Goal: Obtain resource: Download file/media

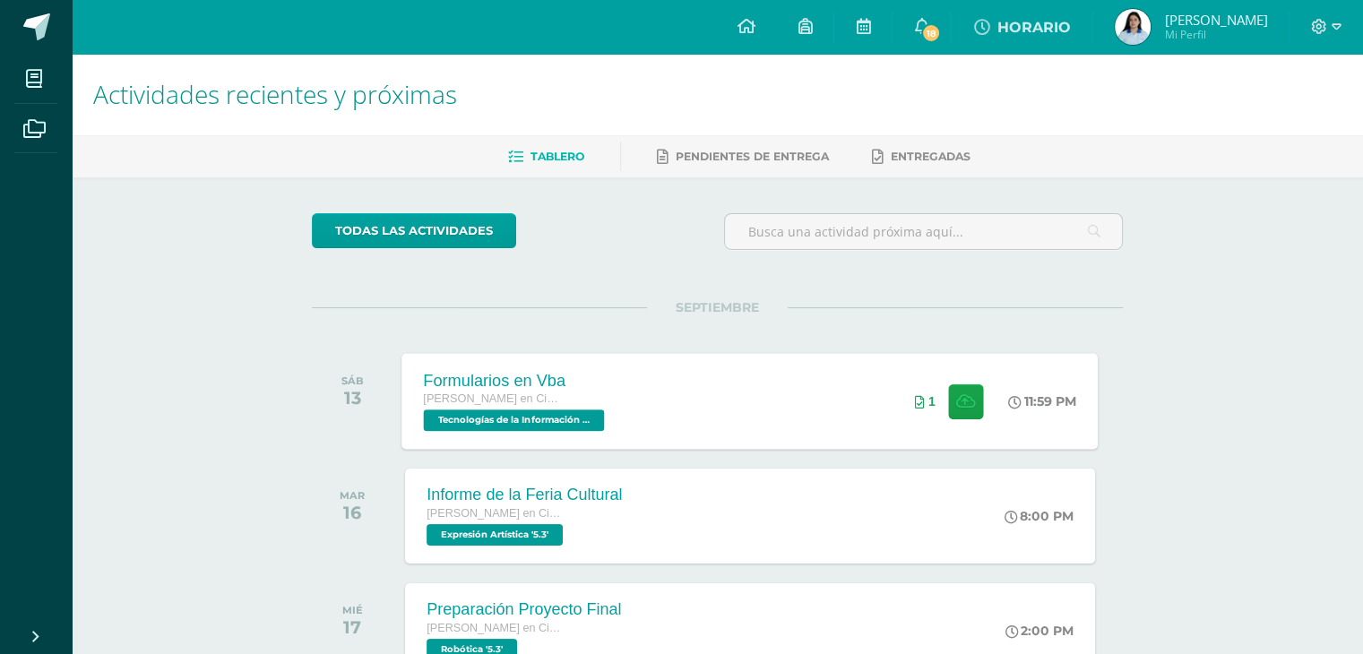
click at [738, 410] on div "Formularios en Vba [PERSON_NAME] en Ciencias y Letras Tecnologías de la Informa…" at bounding box center [750, 401] width 696 height 96
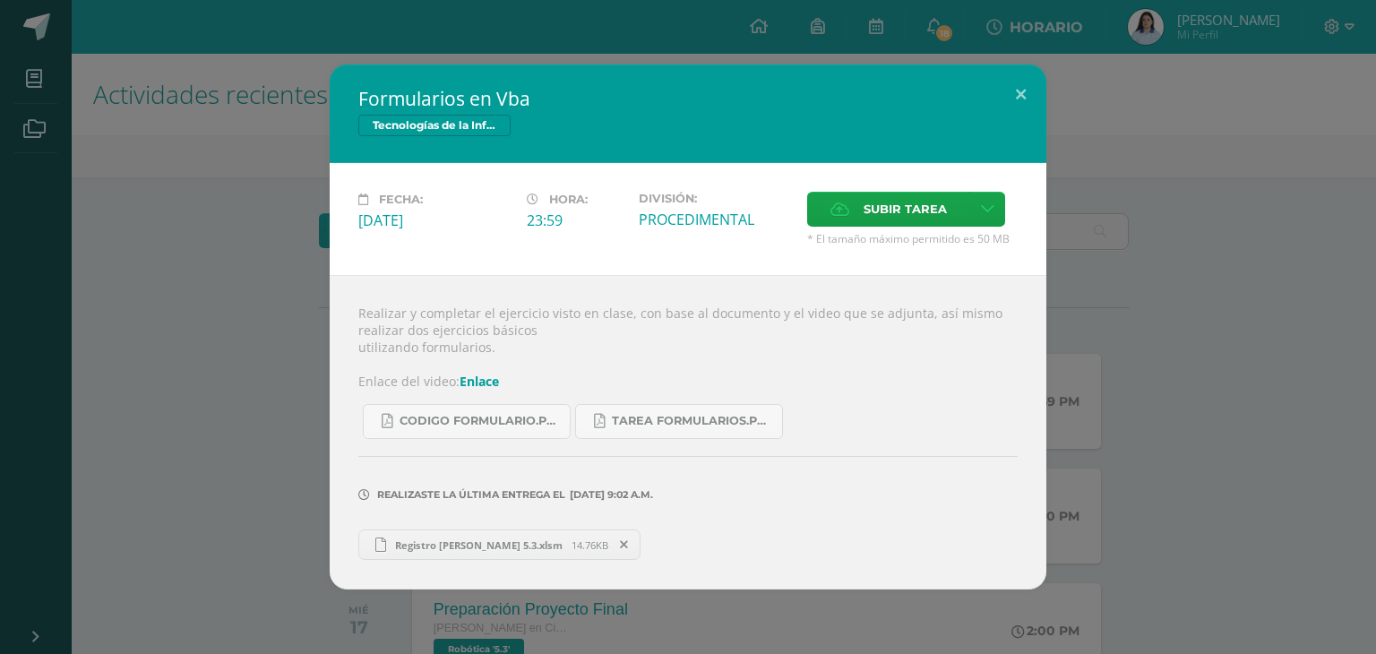
click at [498, 542] on span "Registro [PERSON_NAME] 5.3.xlsm" at bounding box center [479, 545] width 186 height 13
click at [521, 424] on span "CODIGO formulario.pdf" at bounding box center [480, 421] width 161 height 14
click at [613, 535] on span at bounding box center [624, 545] width 30 height 20
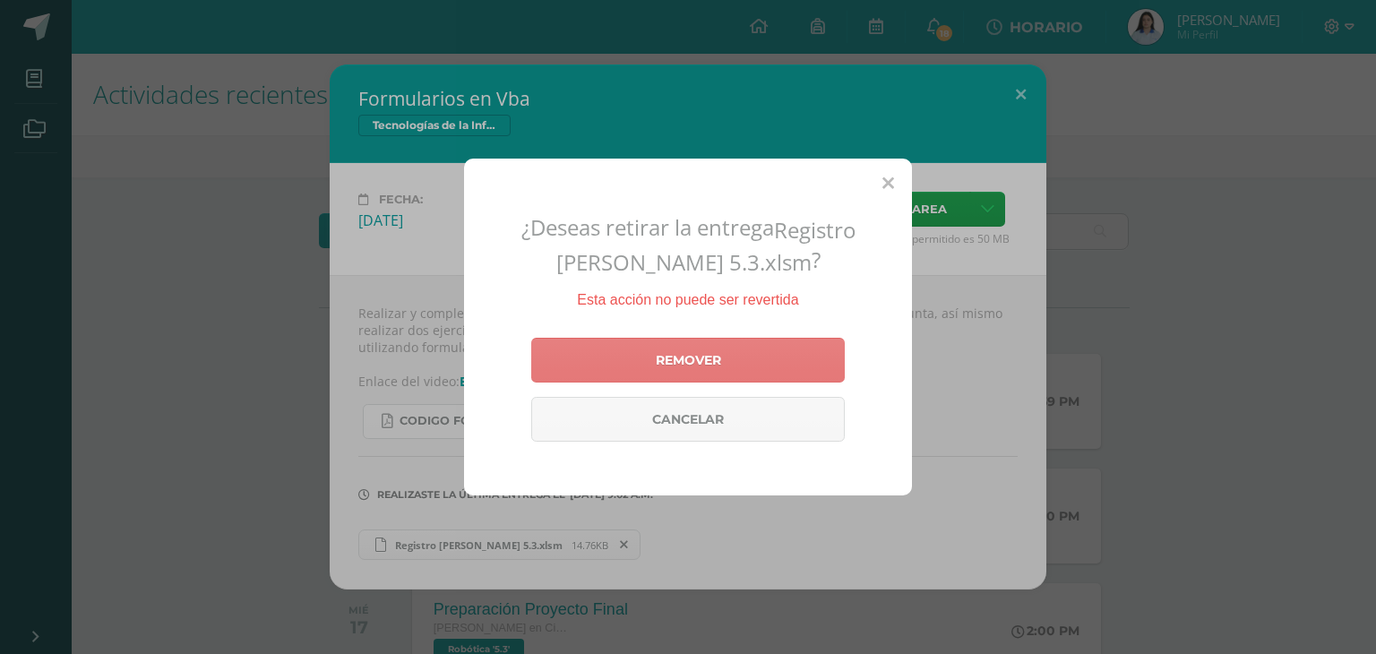
click at [742, 340] on link "Remover" at bounding box center [688, 360] width 314 height 45
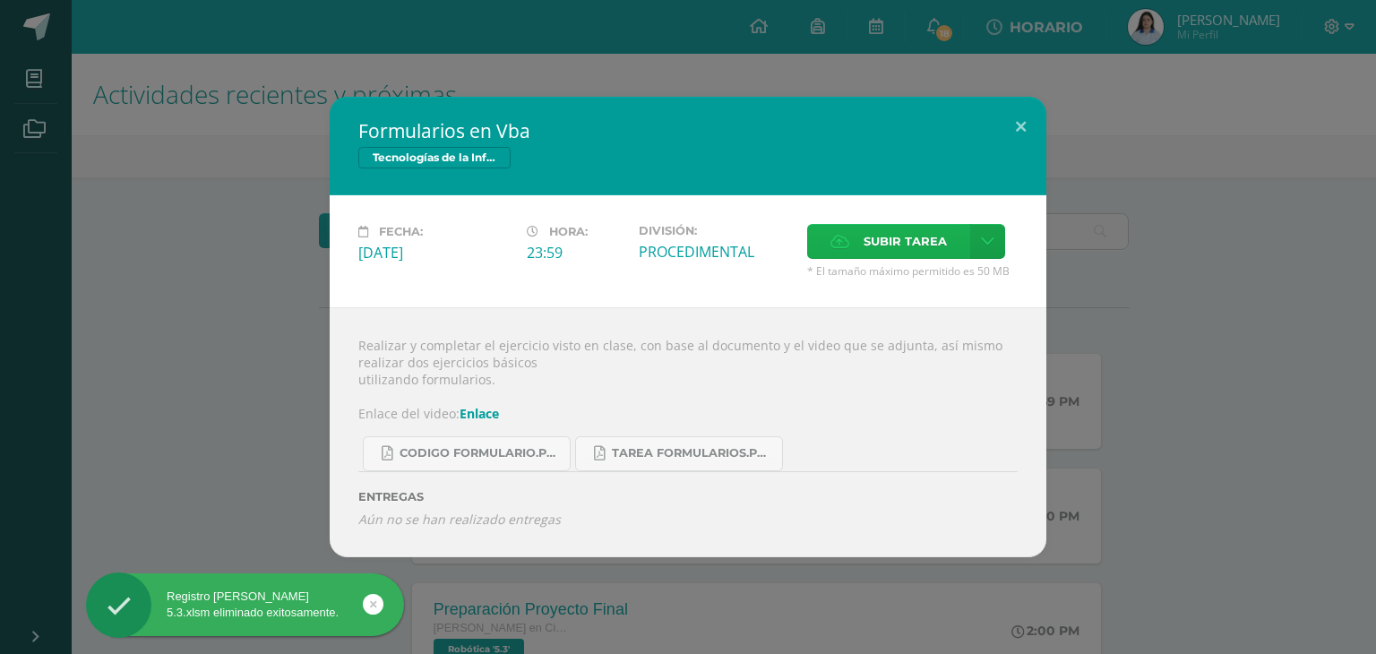
click at [872, 225] on span "Subir tarea" at bounding box center [905, 241] width 83 height 33
click at [0, 0] on input "Subir tarea" at bounding box center [0, 0] width 0 height 0
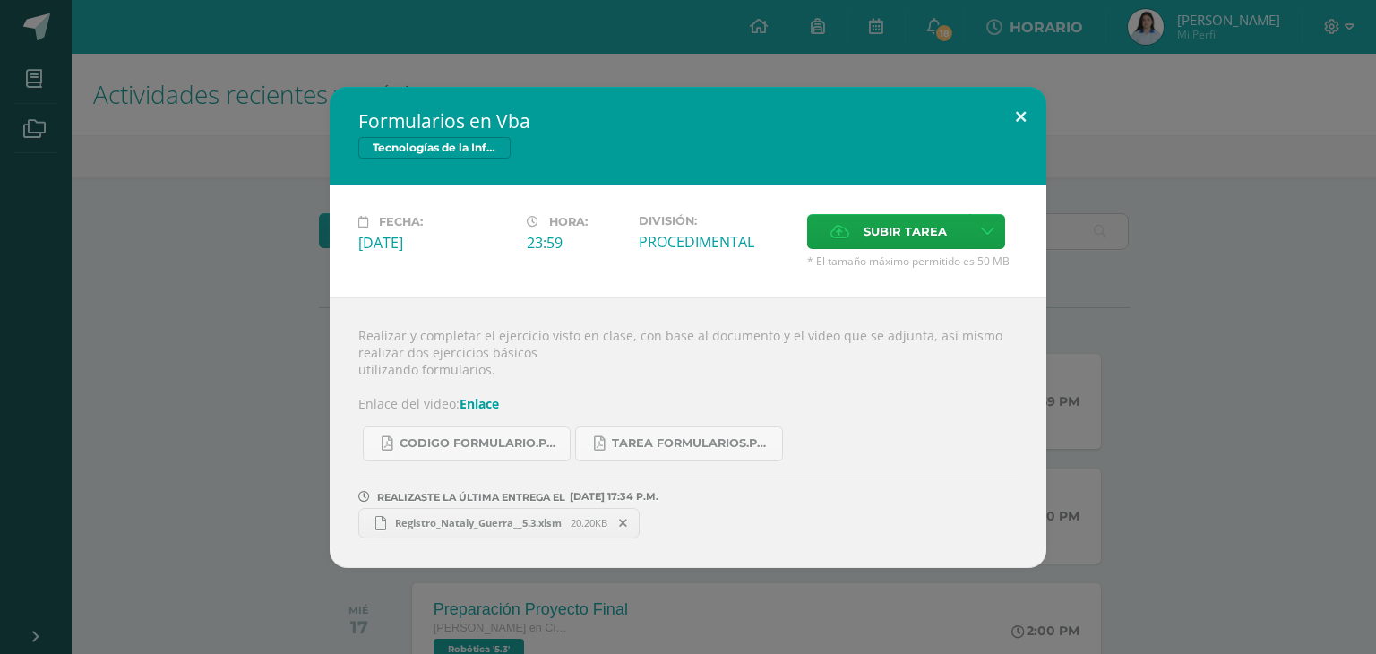
click at [1016, 118] on button at bounding box center [1021, 117] width 51 height 61
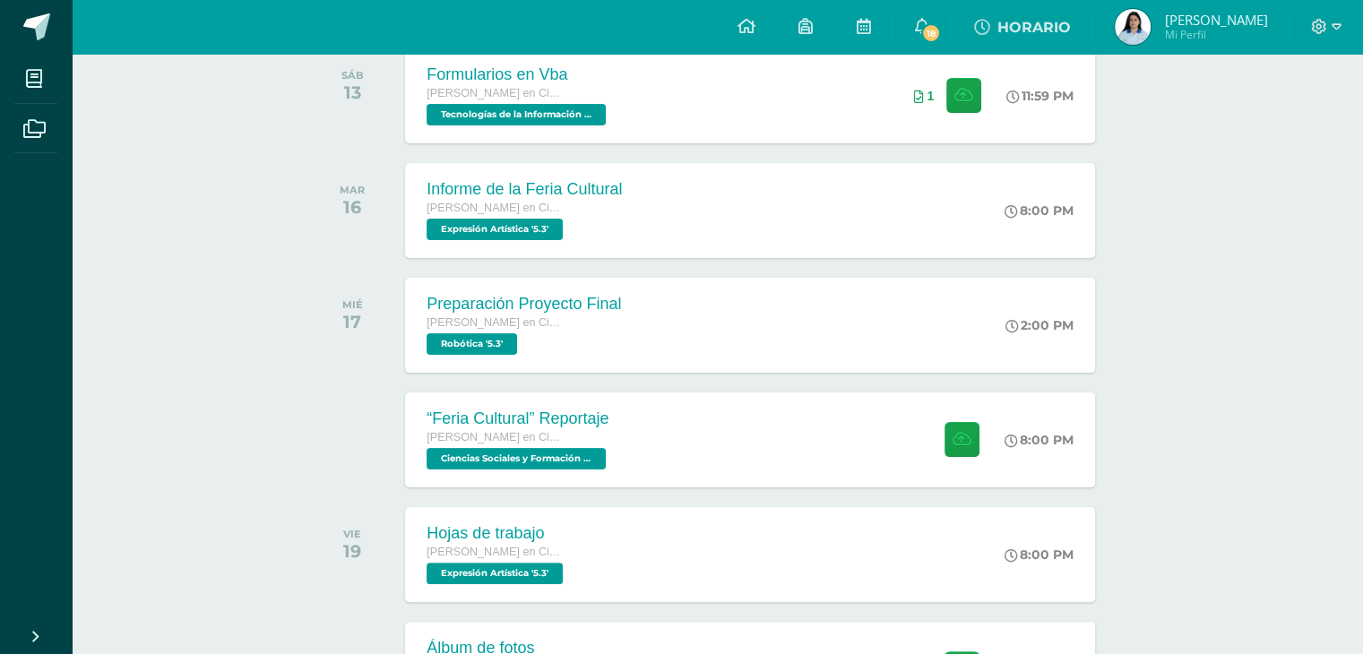
scroll to position [312, 0]
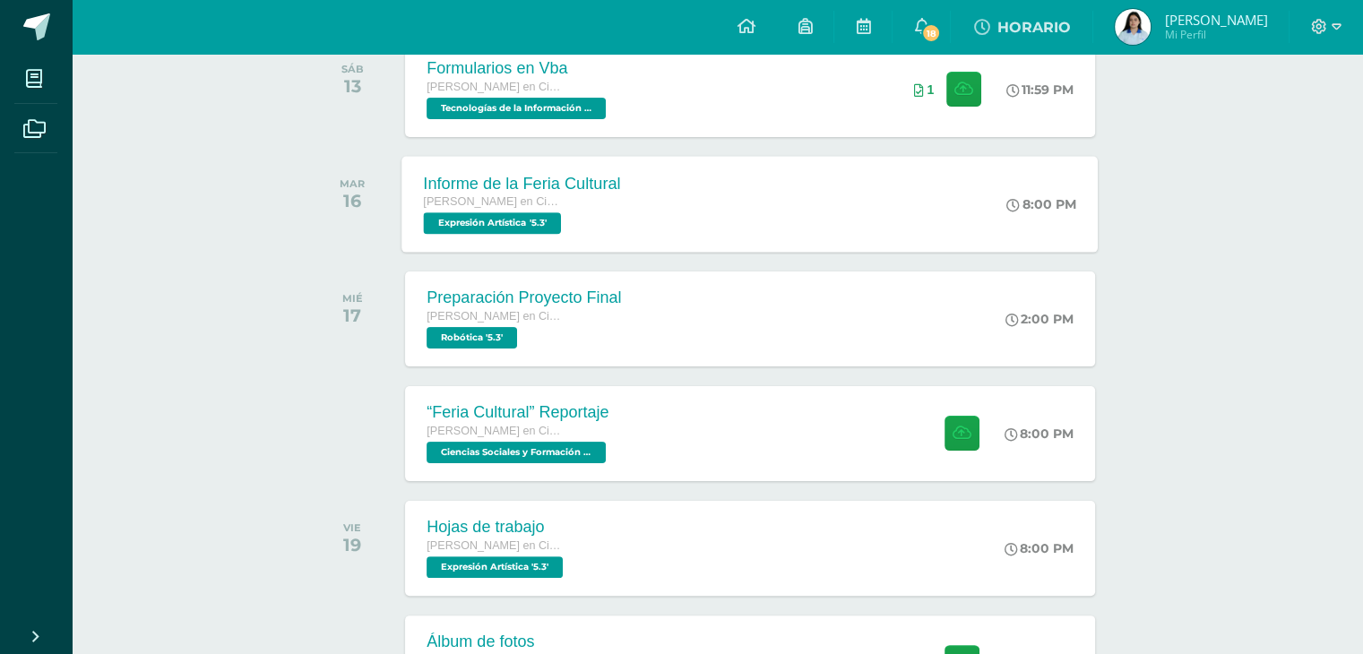
click at [862, 217] on div "Informe de la Feria Cultural [PERSON_NAME] en Ciencias y Letras Expresión Artís…" at bounding box center [750, 204] width 696 height 96
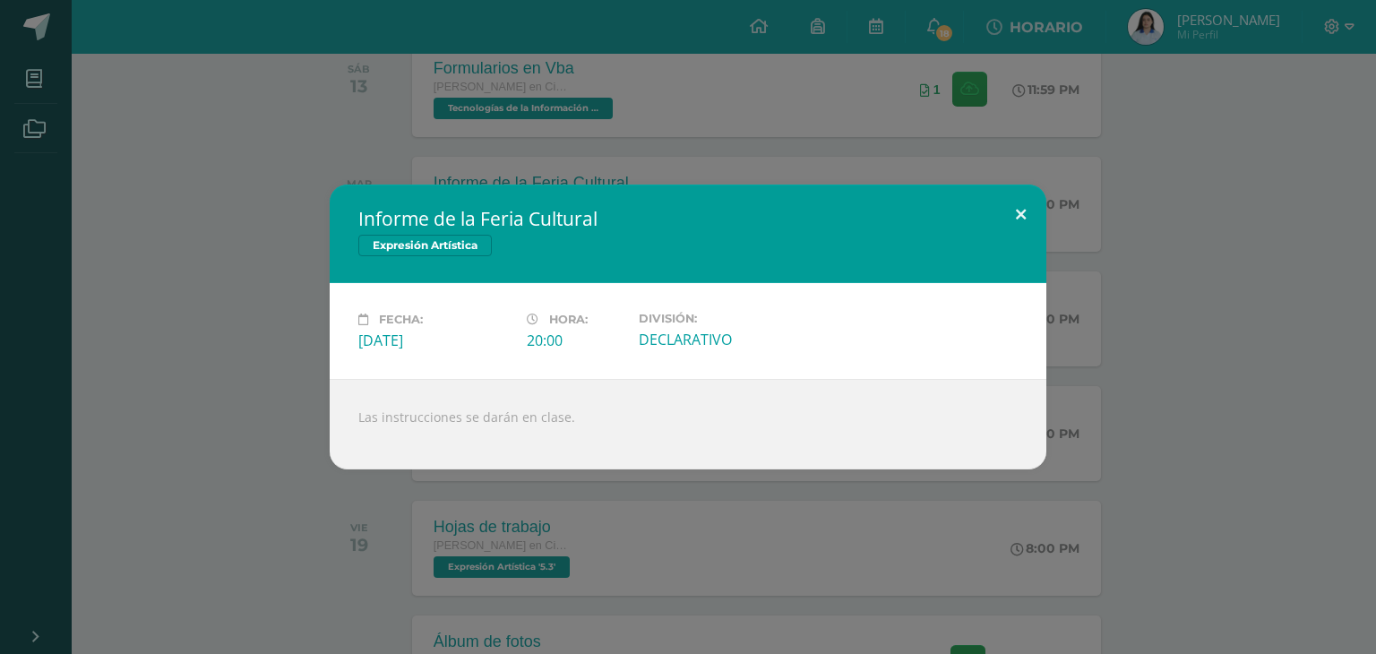
click at [1017, 210] on button at bounding box center [1021, 215] width 51 height 61
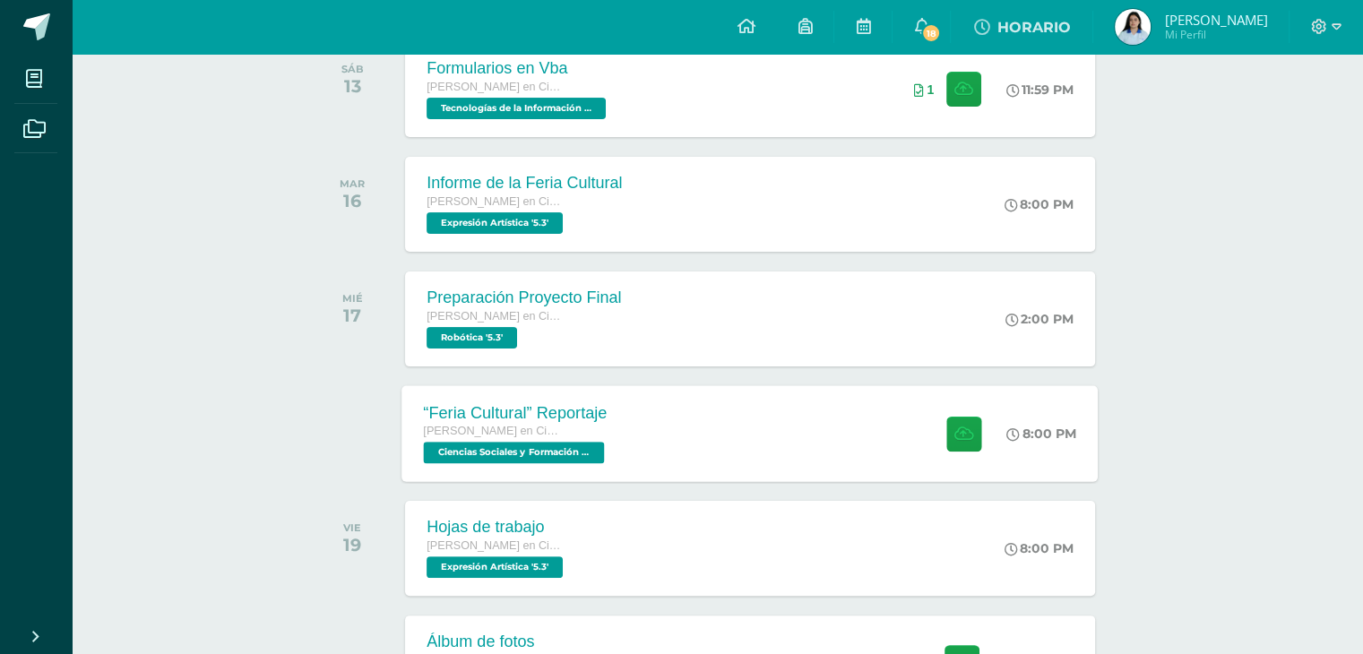
click at [702, 419] on div "“Feria Cultural” Reportaje [PERSON_NAME] en Ciencias y Letras Ciencias Sociales…" at bounding box center [750, 433] width 696 height 96
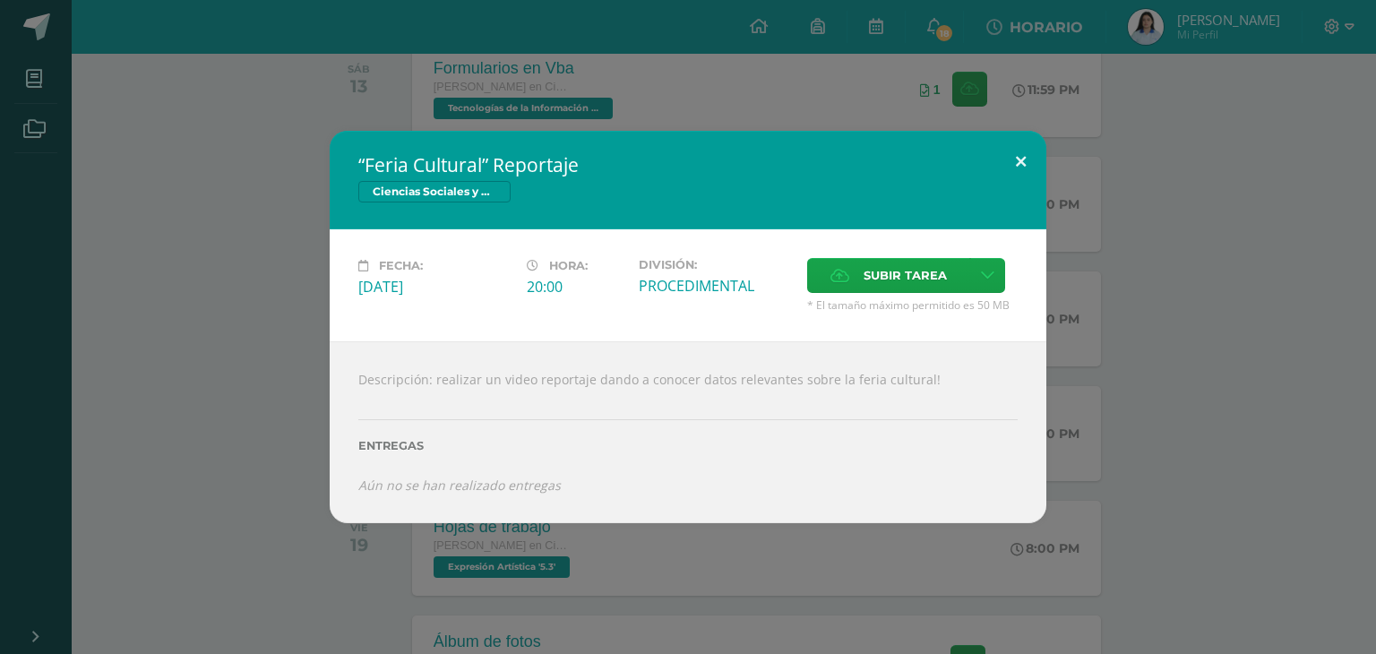
click at [1012, 159] on button at bounding box center [1021, 161] width 51 height 61
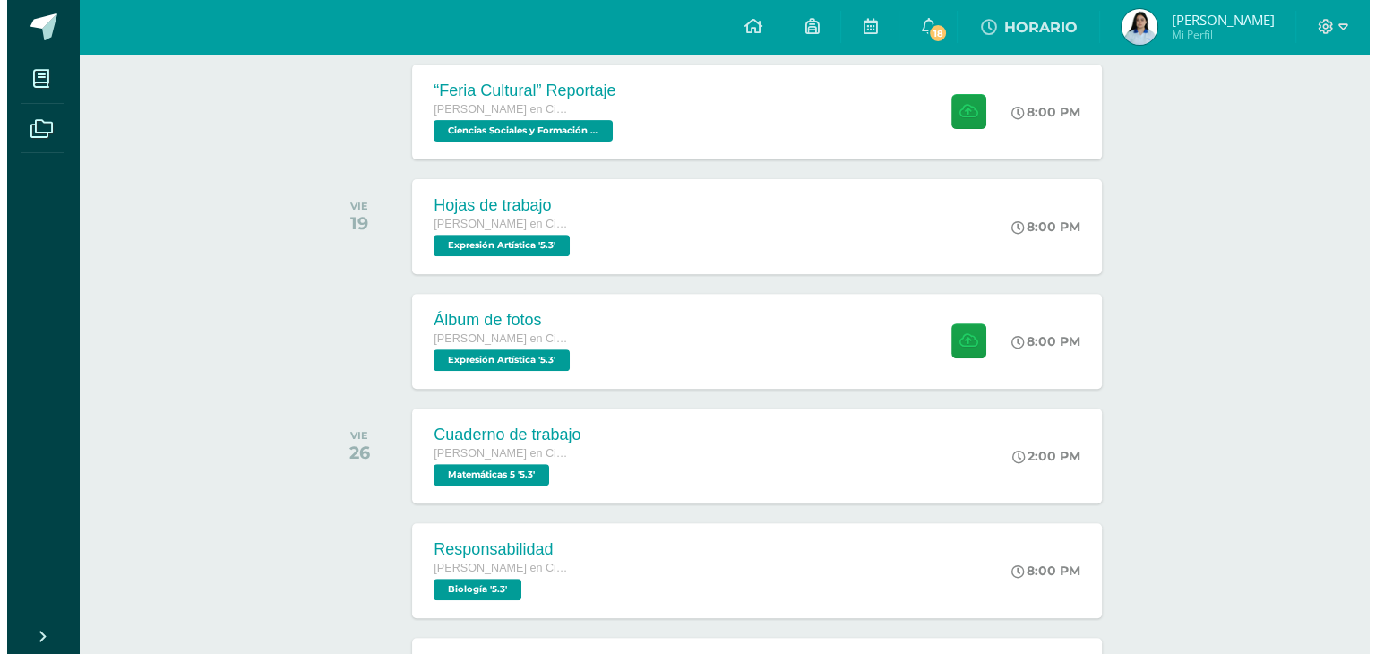
scroll to position [639, 0]
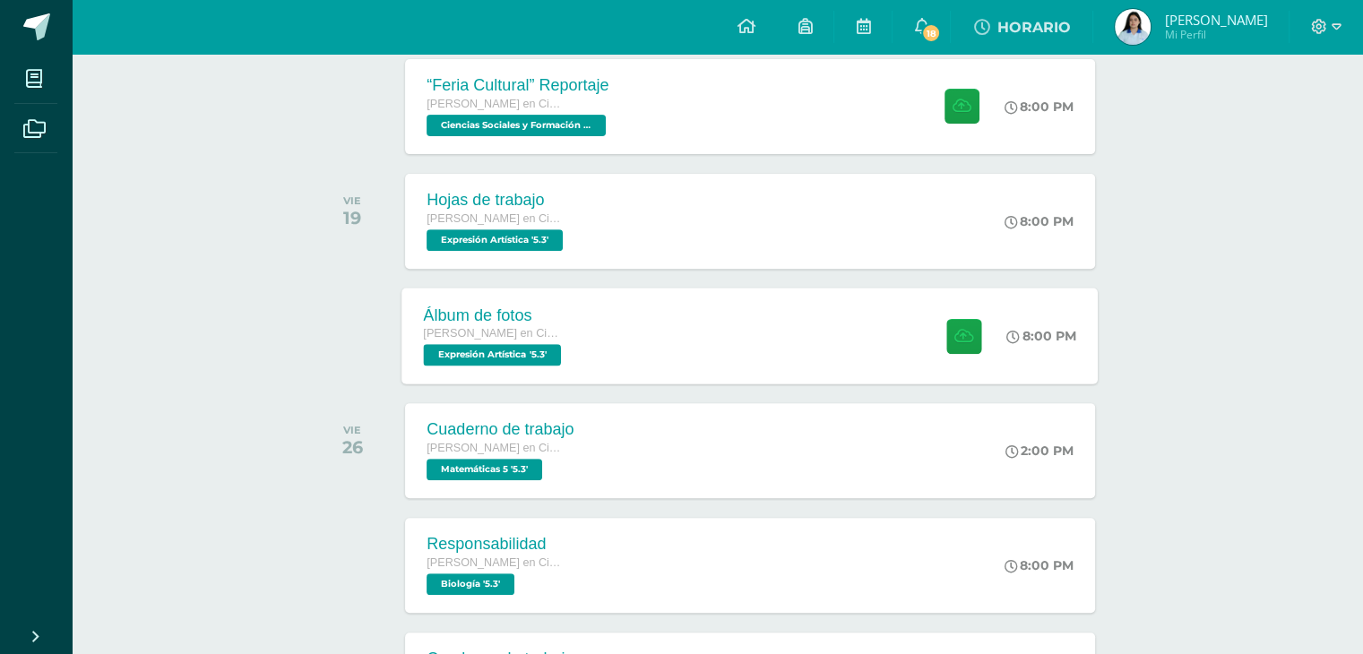
click at [859, 301] on div "Álbum de fotos [PERSON_NAME] en Ciencias y Letras Expresión Artística '5.3' 8:0…" at bounding box center [750, 336] width 696 height 96
